Goal: Task Accomplishment & Management: Use online tool/utility

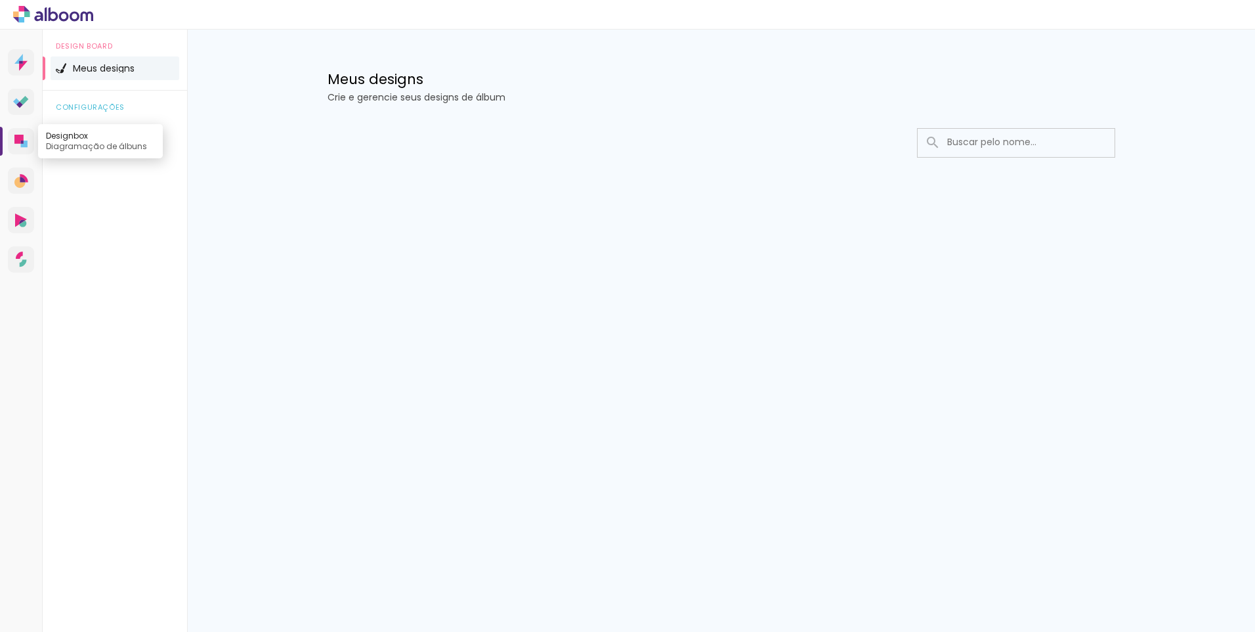
click at [18, 139] on icon at bounding box center [18, 139] width 9 height 9
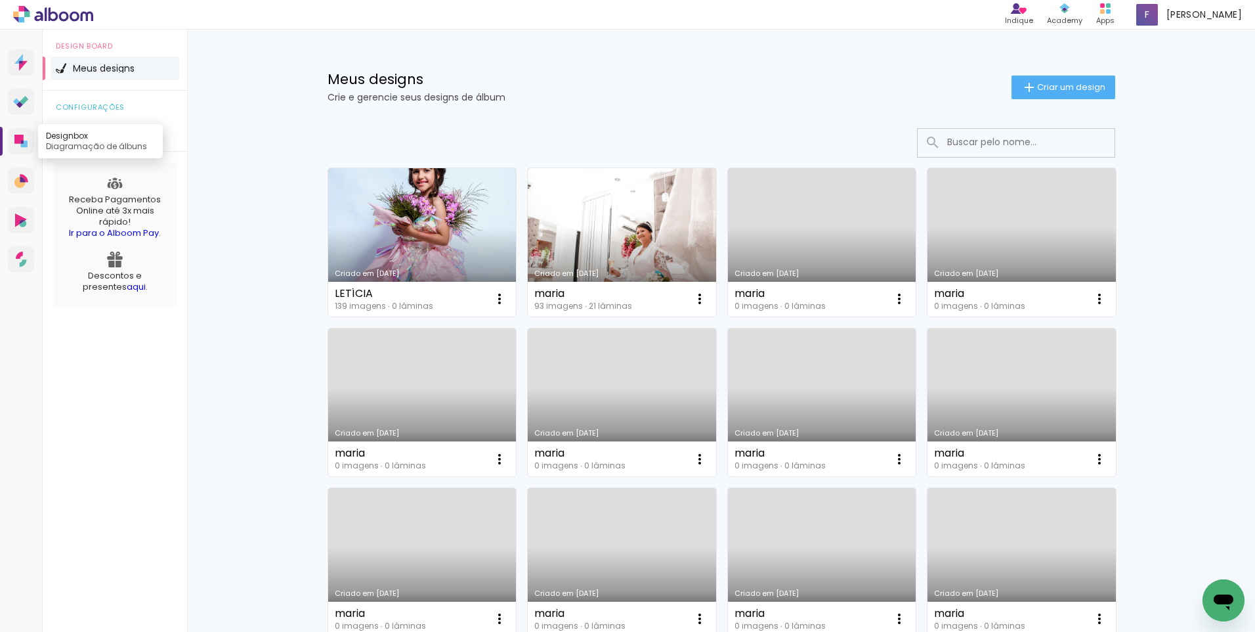
click at [16, 139] on icon at bounding box center [18, 139] width 9 height 9
click at [1070, 85] on span "Criar um design" at bounding box center [1071, 87] width 68 height 9
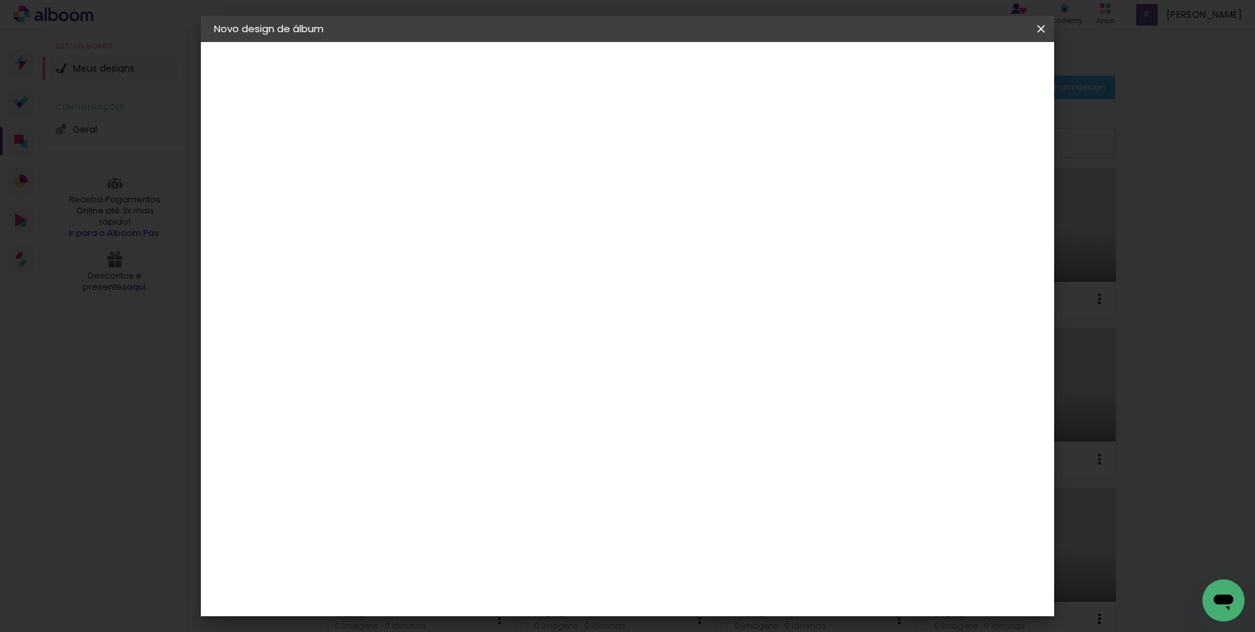
click at [429, 170] on input at bounding box center [429, 176] width 0 height 20
type input "[PERSON_NAME] e [PERSON_NAME]"
type paper-input "[PERSON_NAME] e [PERSON_NAME]"
click at [0, 0] on slot "Avançar" at bounding box center [0, 0] width 0 height 0
click at [675, 205] on paper-item "Tamanho Livre" at bounding box center [612, 199] width 126 height 29
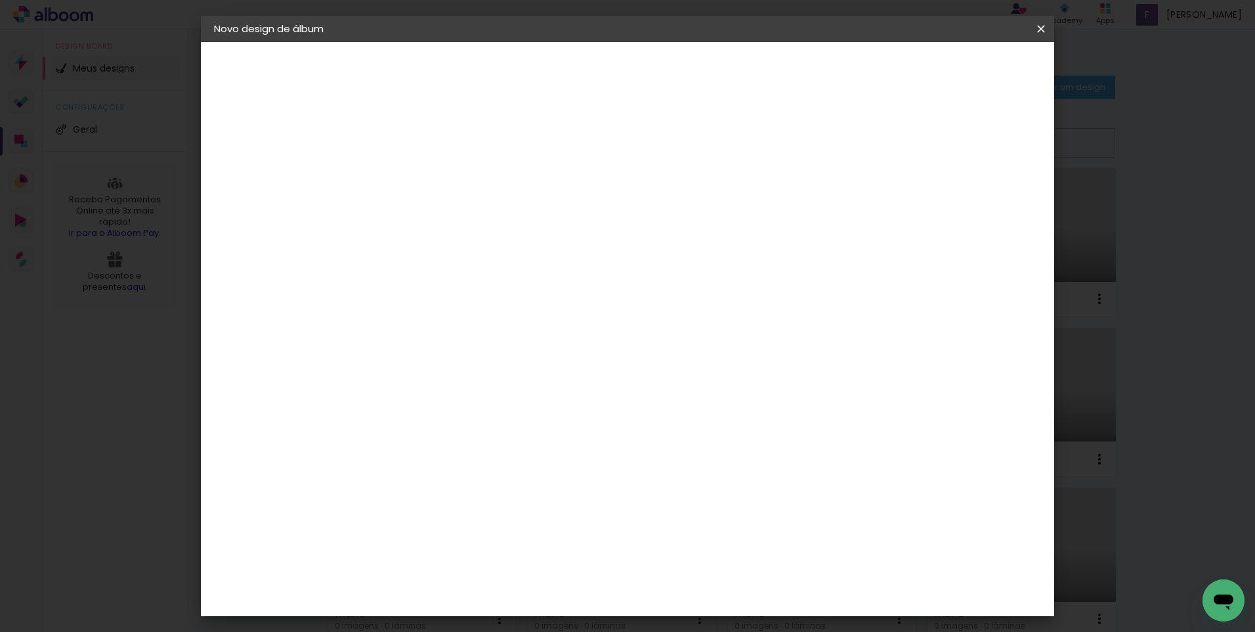
click at [0, 0] on slot "Avançar" at bounding box center [0, 0] width 0 height 0
click at [401, 374] on input "30" at bounding box center [387, 373] width 34 height 20
type input "30,5"
type paper-input "30,5"
click at [714, 552] on input "60" at bounding box center [700, 552] width 34 height 20
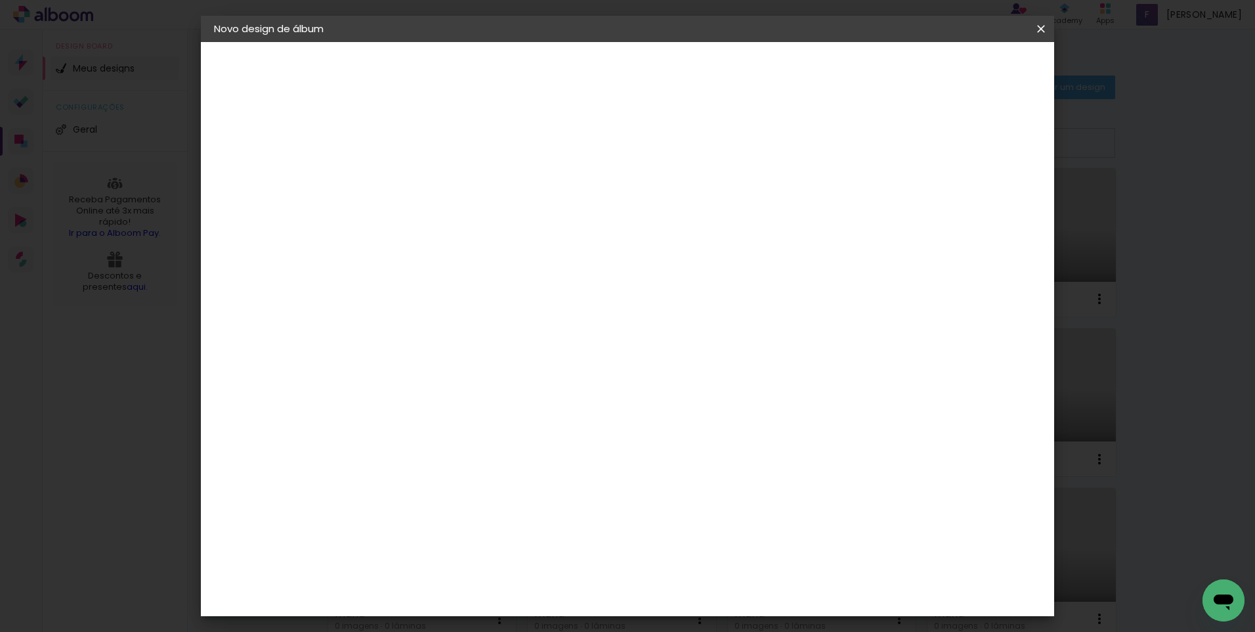
scroll to position [100, 0]
type input "61"
type paper-input "61"
click at [959, 65] on span "Iniciar design" at bounding box center [929, 69] width 60 height 9
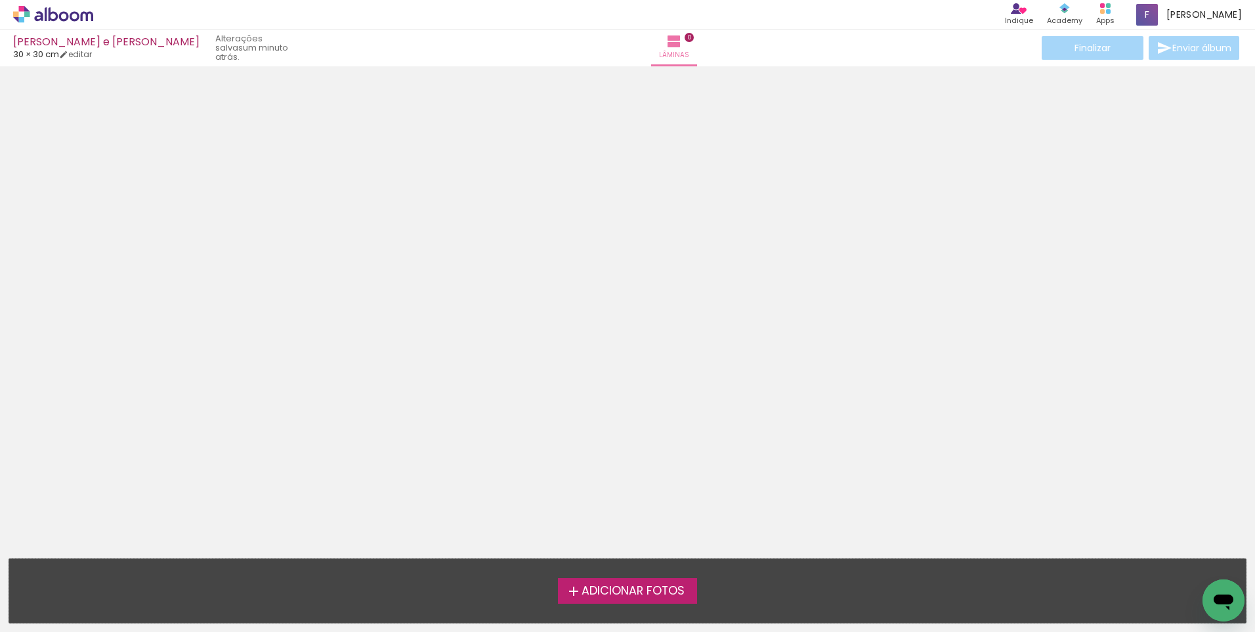
click at [649, 594] on span "Adicionar Fotos" at bounding box center [633, 591] width 103 height 12
click at [0, 0] on input "file" at bounding box center [0, 0] width 0 height 0
